Goal: Task Accomplishment & Management: Manage account settings

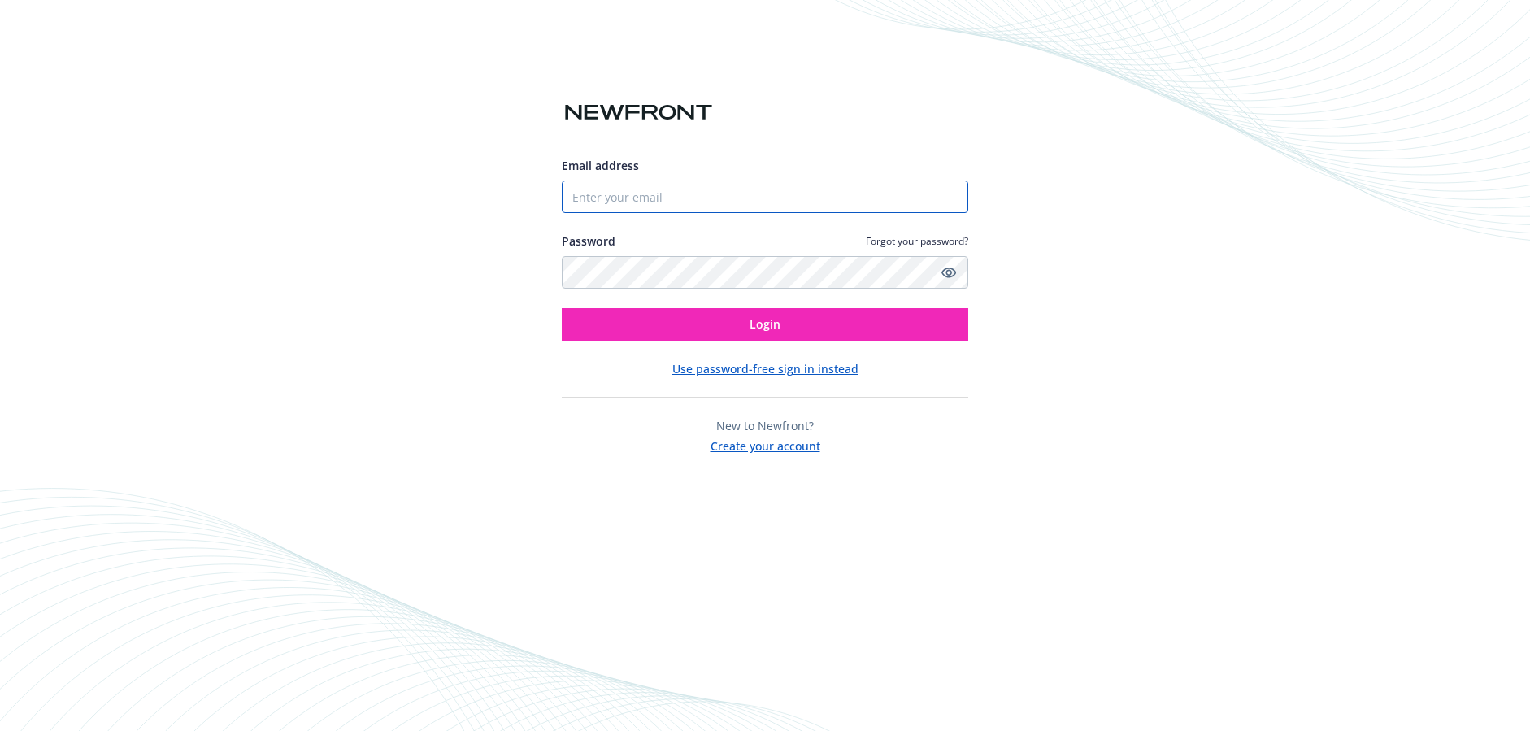
click at [594, 195] on input "Email address" at bounding box center [765, 197] width 407 height 33
type input "[PERSON_NAME][EMAIL_ADDRESS][DOMAIN_NAME]"
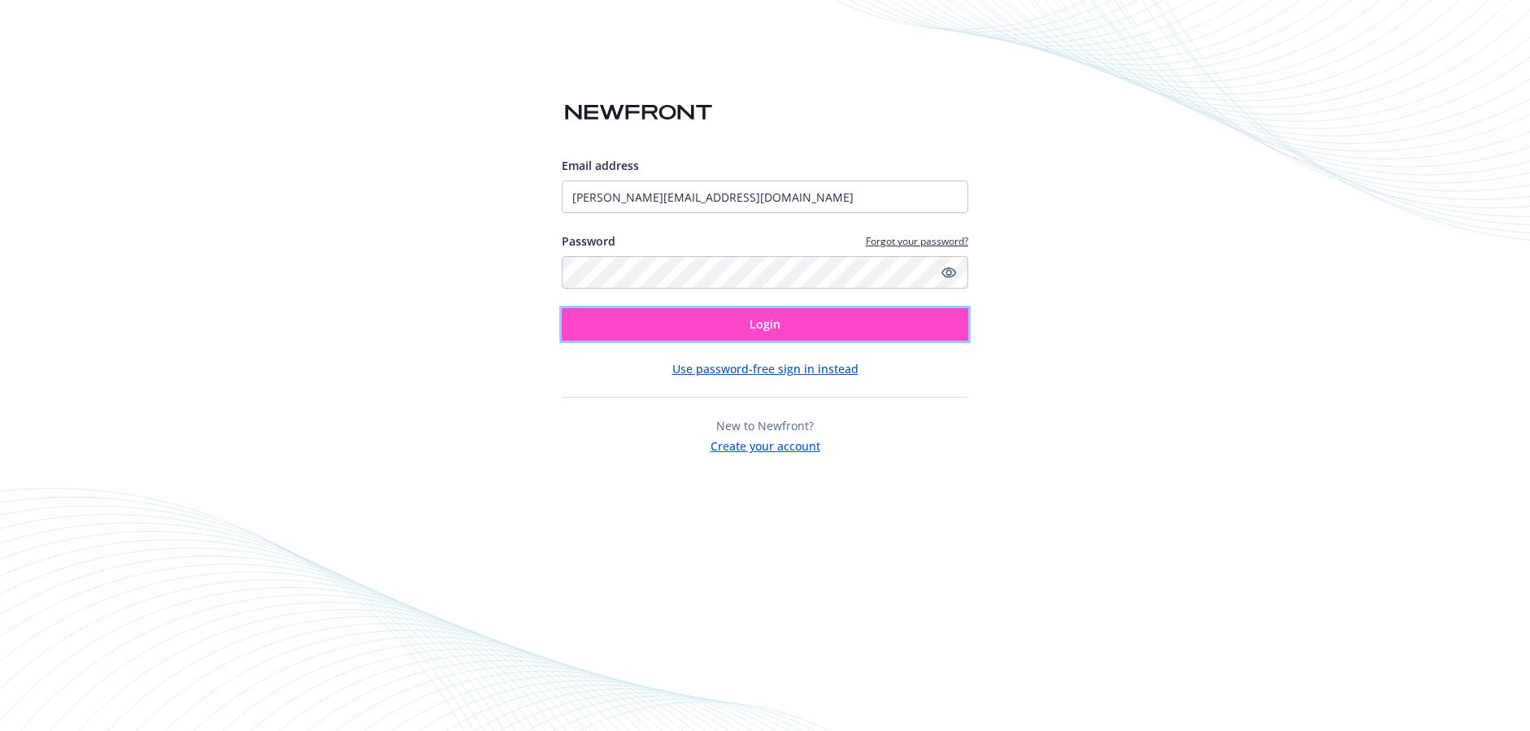
click at [773, 329] on span "Login" at bounding box center [765, 323] width 31 height 15
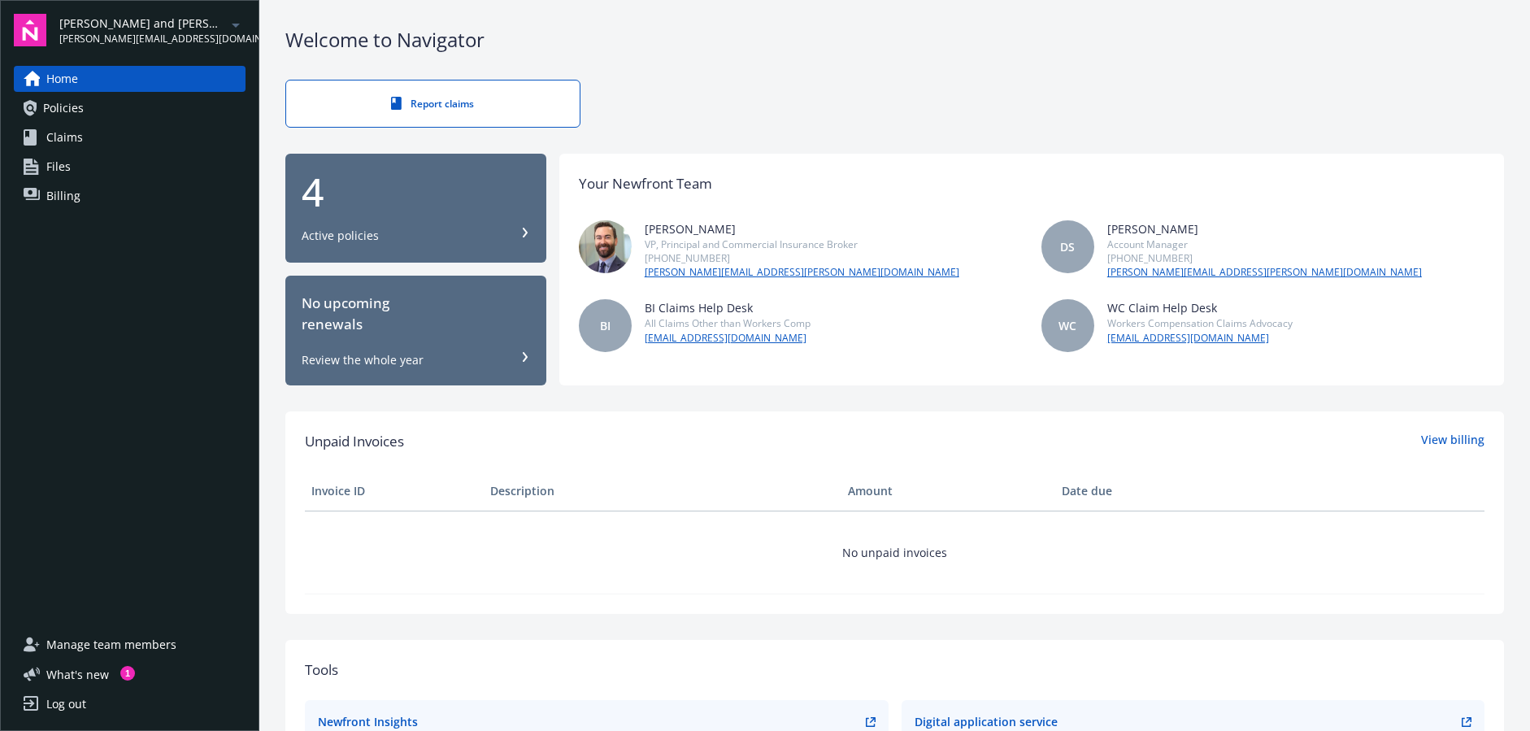
click at [520, 230] on icon at bounding box center [525, 233] width 10 height 10
